Goal: Find specific page/section: Find specific page/section

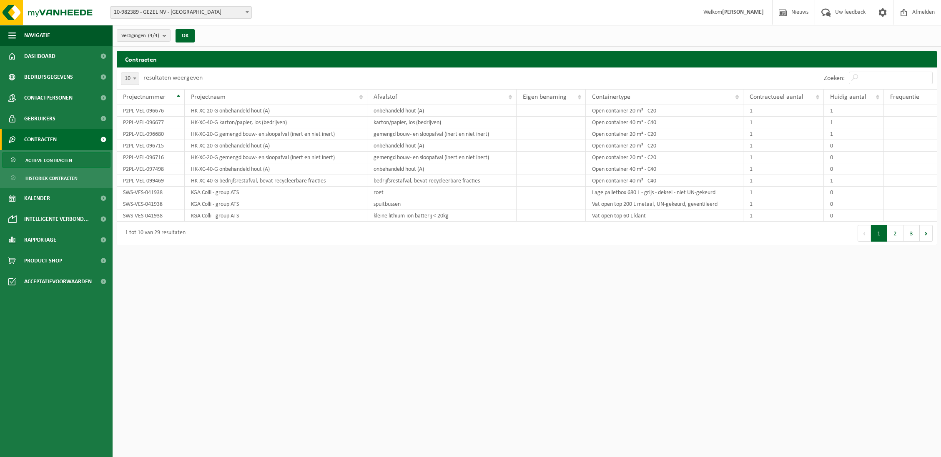
click at [191, 12] on span "10-982389 - GEZEL NV - [GEOGRAPHIC_DATA]" at bounding box center [180, 13] width 141 height 12
select select "162558"
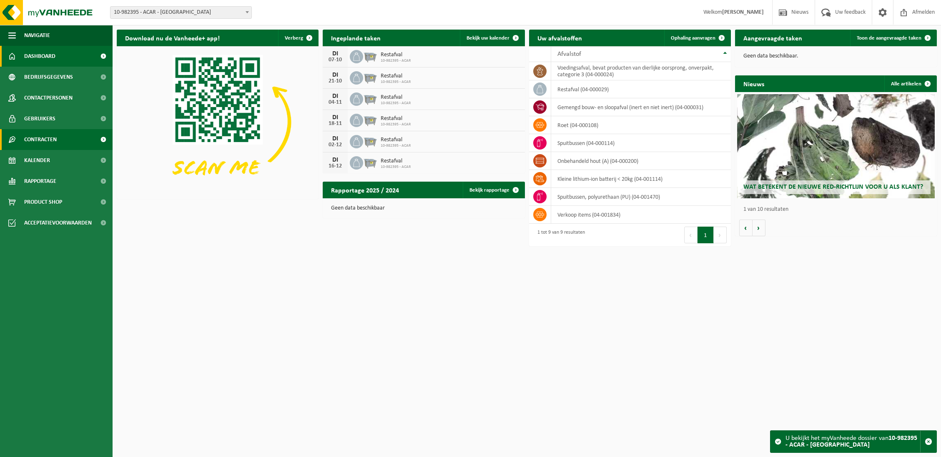
click at [62, 139] on link "Contracten" at bounding box center [56, 139] width 113 height 21
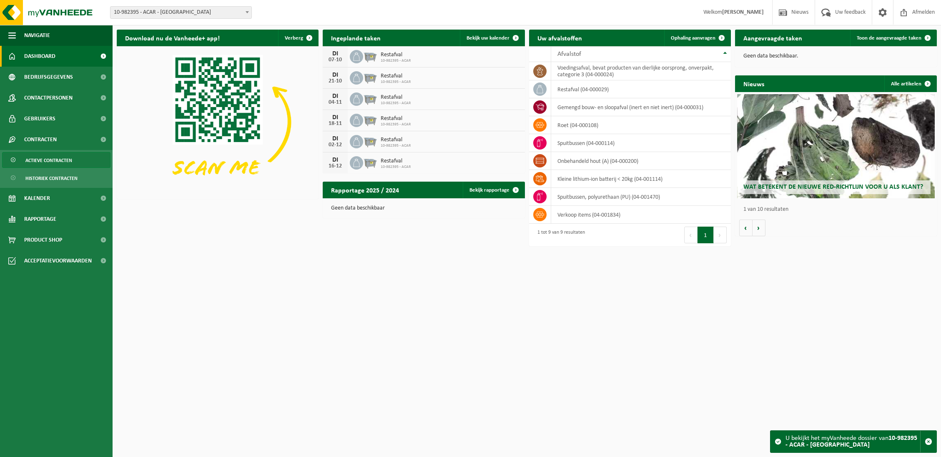
click at [60, 157] on span "Actieve contracten" at bounding box center [48, 161] width 47 height 16
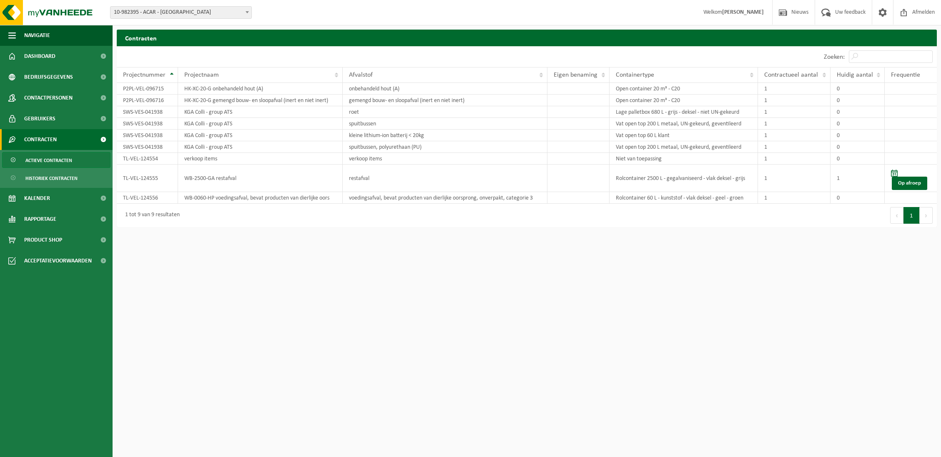
click at [60, 142] on link "Contracten" at bounding box center [56, 139] width 113 height 21
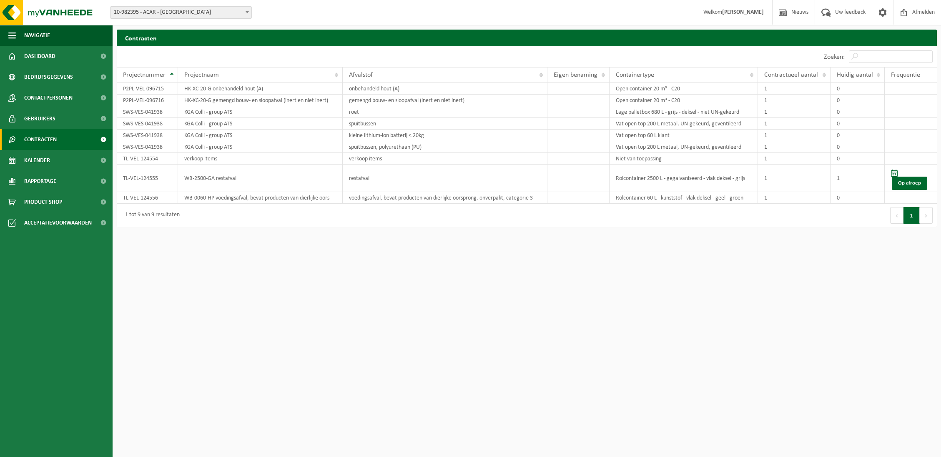
click at [55, 143] on span "Contracten" at bounding box center [40, 139] width 33 height 21
click at [54, 181] on span "Historiek contracten" at bounding box center [51, 179] width 52 height 16
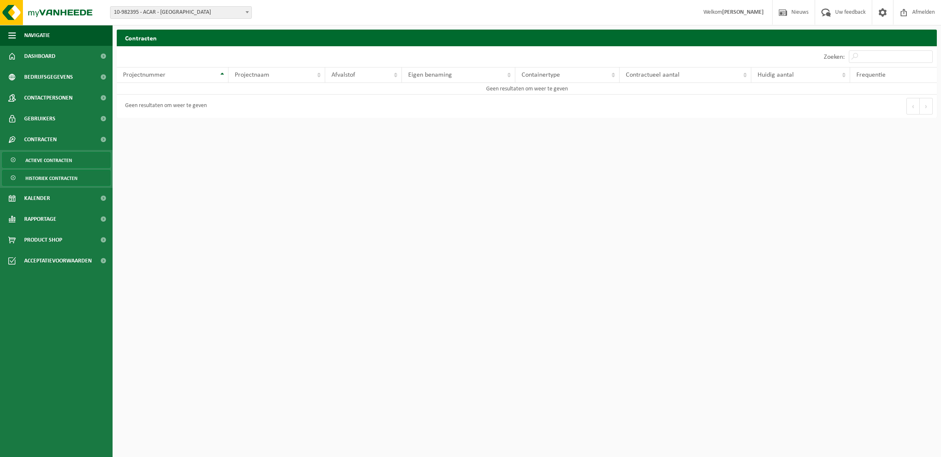
click at [56, 161] on span "Actieve contracten" at bounding box center [48, 161] width 47 height 16
